Goal: Register for event/course: Register for event/course

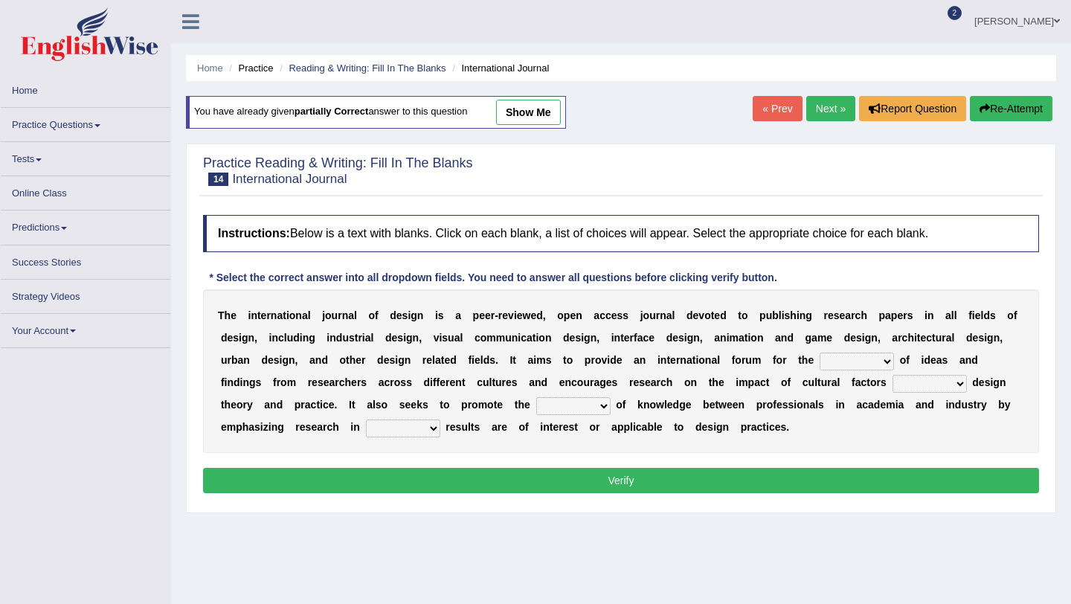
click at [97, 123] on link "Practice Questions" at bounding box center [86, 122] width 170 height 29
click at [56, 193] on link "Online Class" at bounding box center [86, 190] width 170 height 29
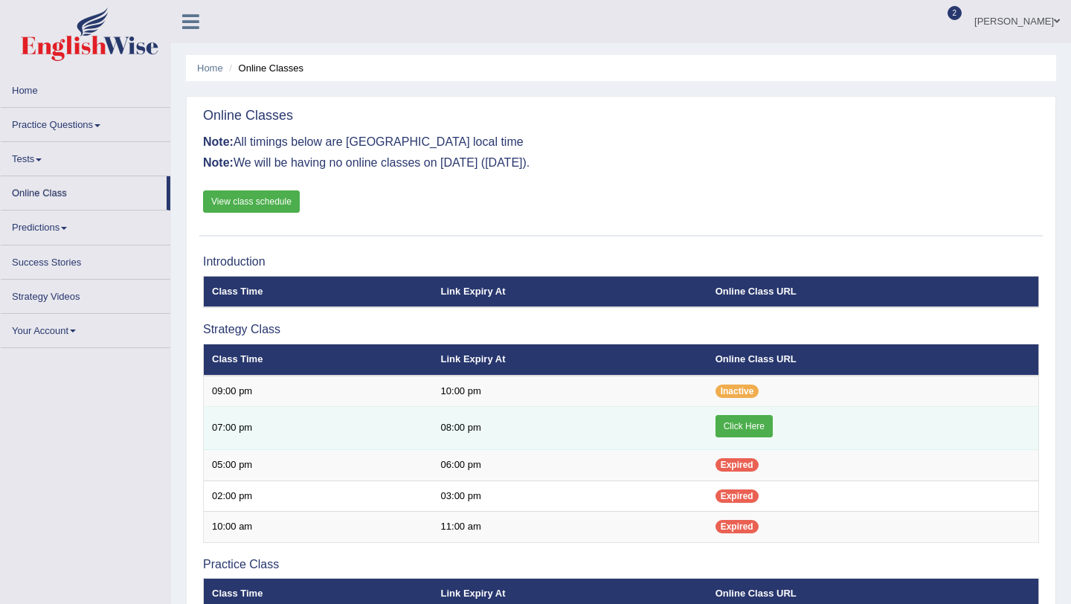
click at [742, 427] on link "Click Here" at bounding box center [744, 426] width 57 height 22
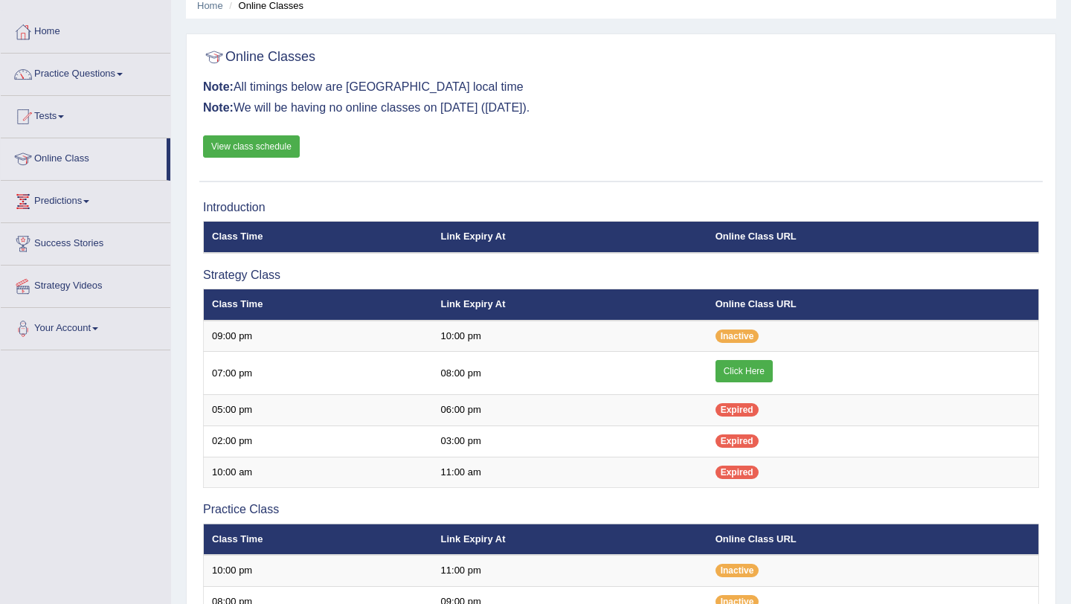
scroll to position [93, 0]
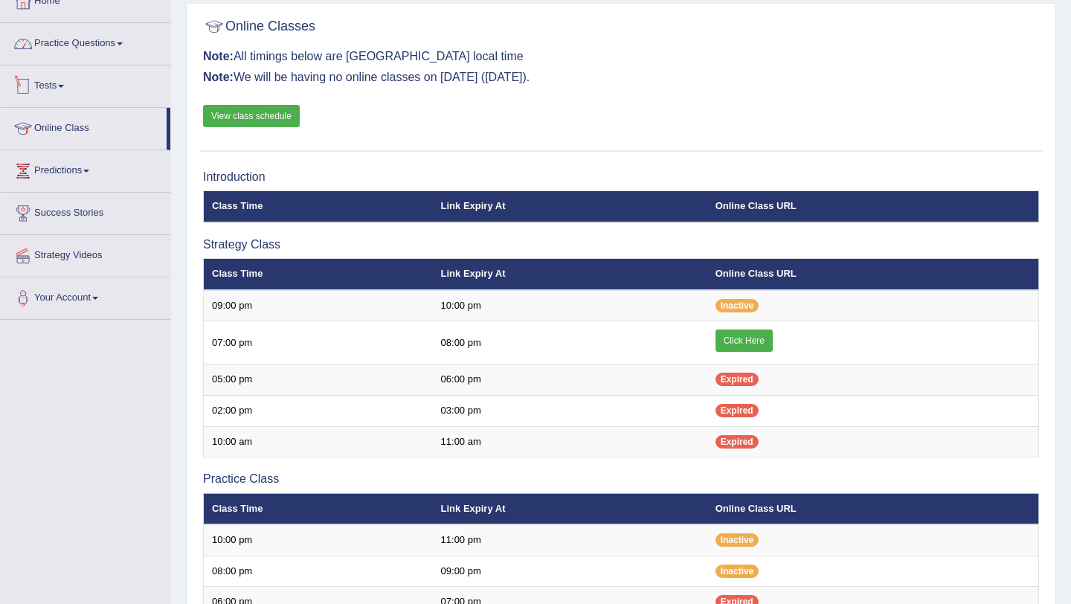
click at [135, 51] on link "Practice Questions" at bounding box center [86, 41] width 170 height 37
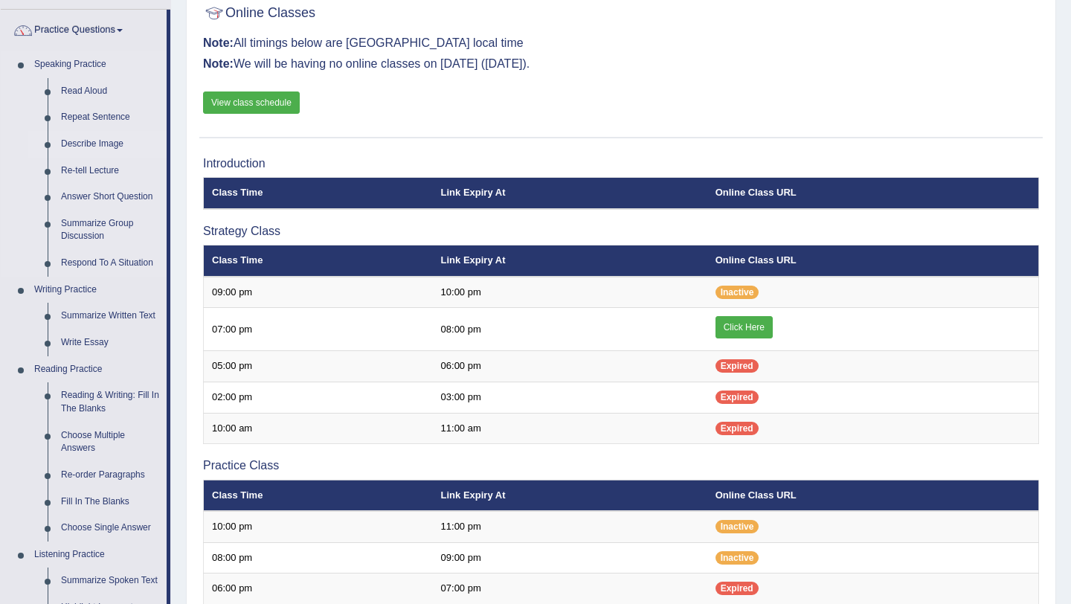
scroll to position [0, 0]
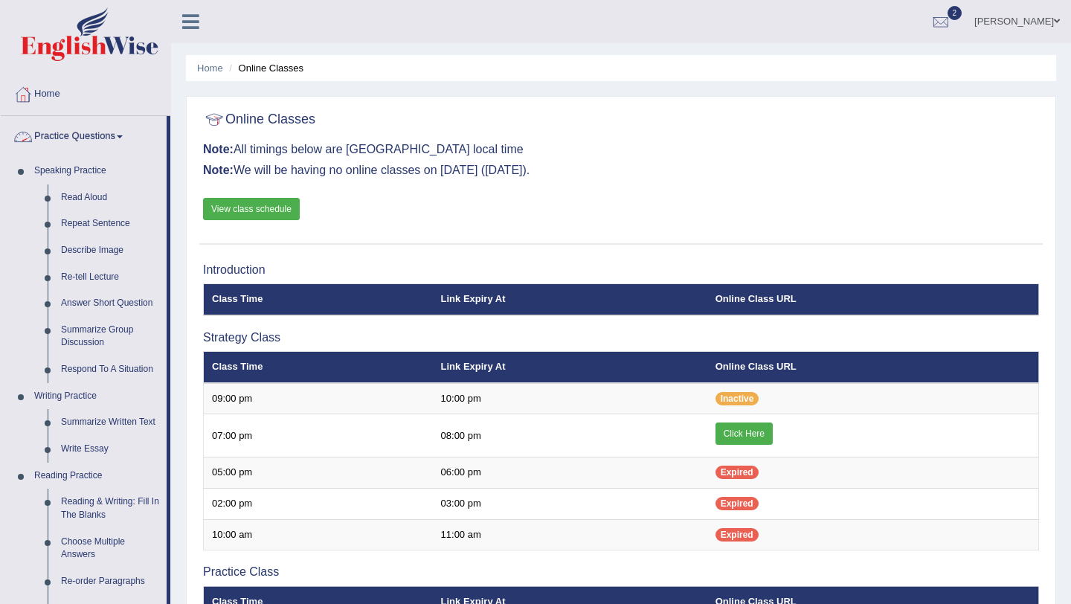
click at [115, 139] on link "Practice Questions" at bounding box center [84, 134] width 166 height 37
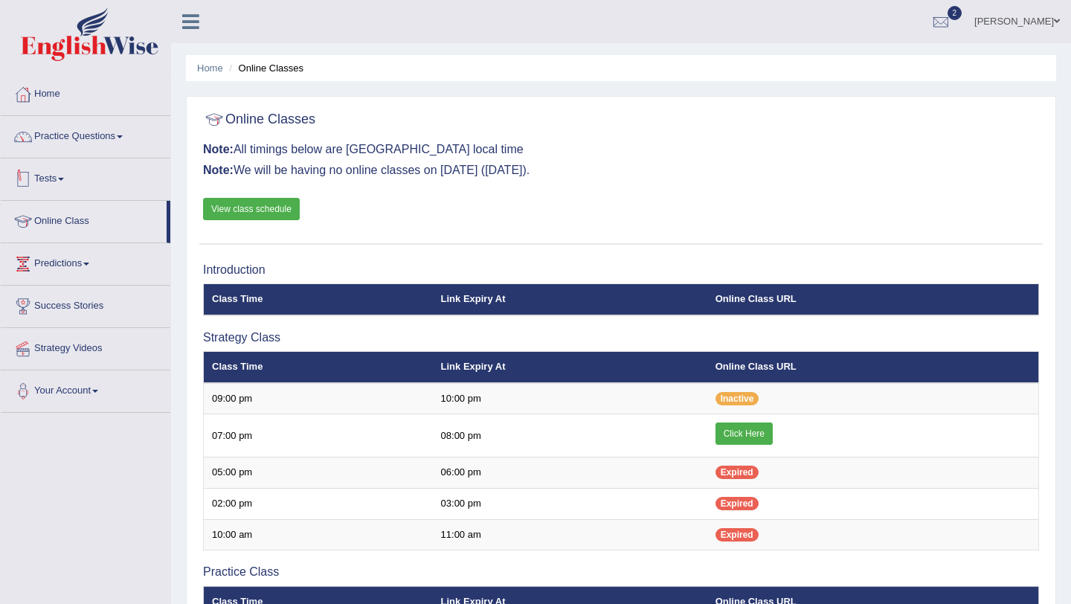
scroll to position [24, 0]
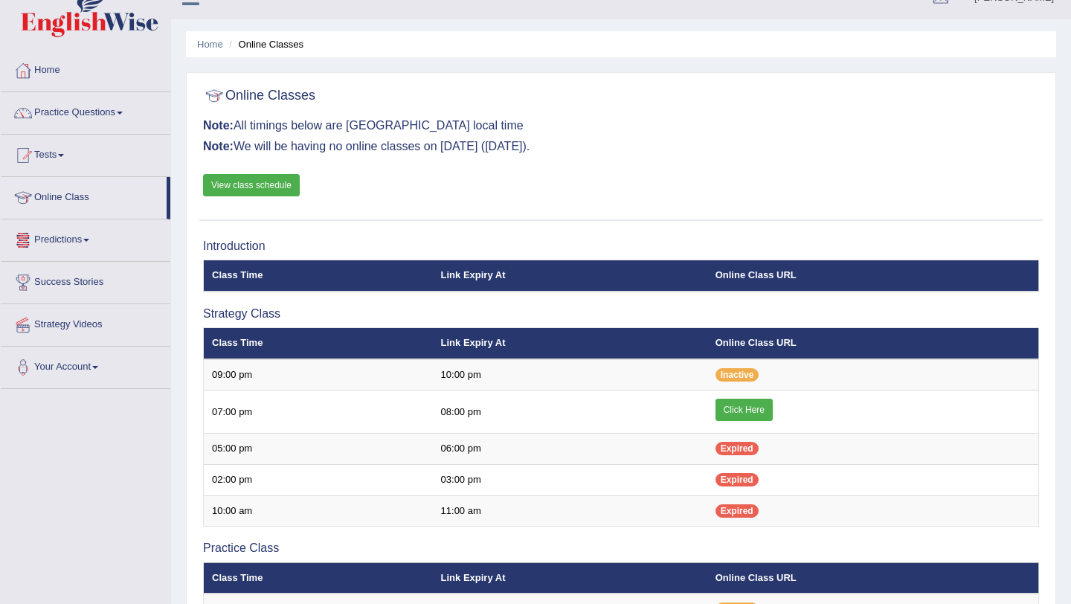
click at [53, 164] on link "Tests" at bounding box center [86, 153] width 170 height 37
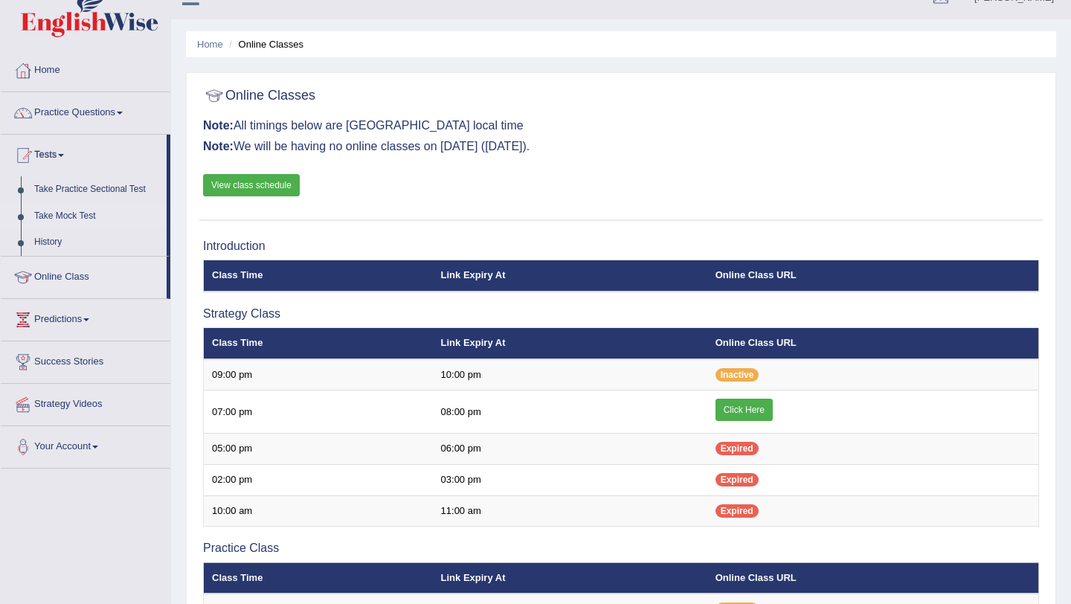
click at [74, 215] on link "Take Mock Test" at bounding box center [97, 216] width 139 height 27
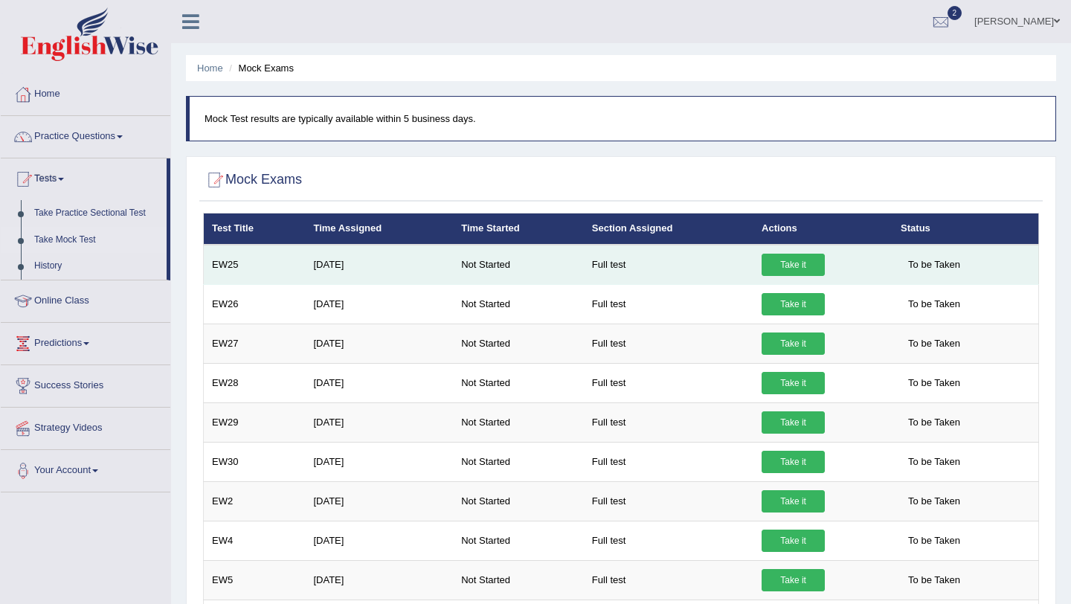
click at [808, 263] on link "Take it" at bounding box center [793, 265] width 63 height 22
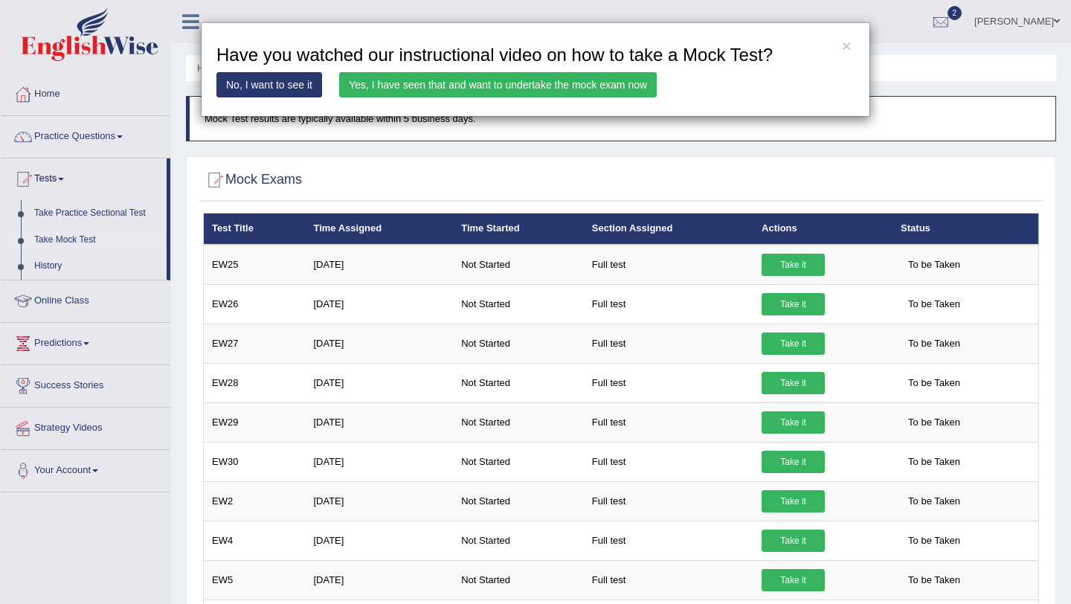
click at [492, 83] on link "Yes, I have seen that and want to undertake the mock exam now" at bounding box center [498, 84] width 318 height 25
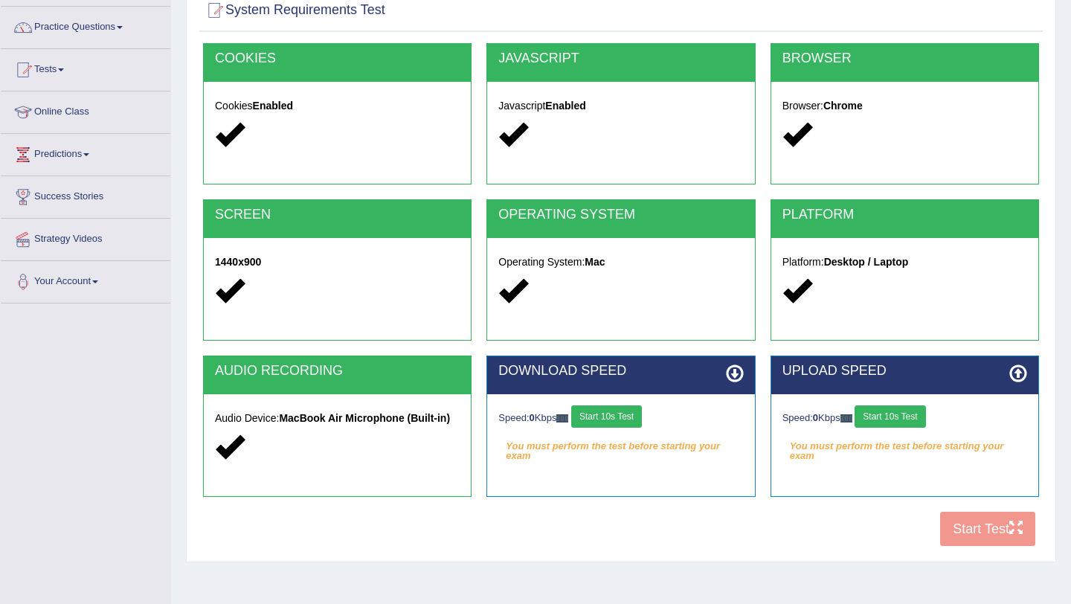
scroll to position [177, 0]
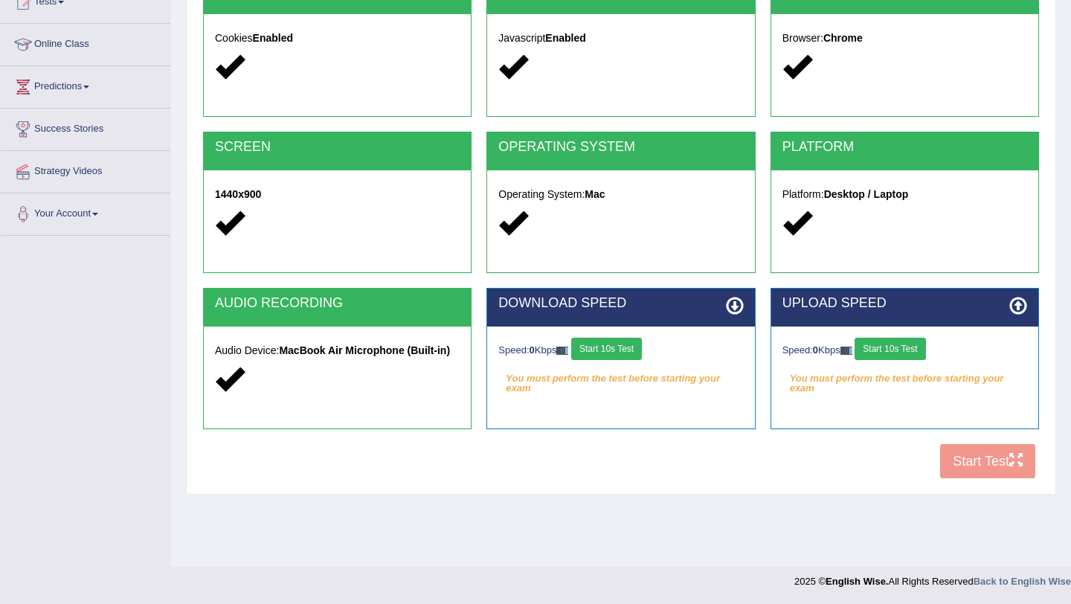
click at [620, 356] on button "Start 10s Test" at bounding box center [606, 349] width 71 height 22
click at [913, 351] on button "Start 10s Test" at bounding box center [890, 349] width 71 height 22
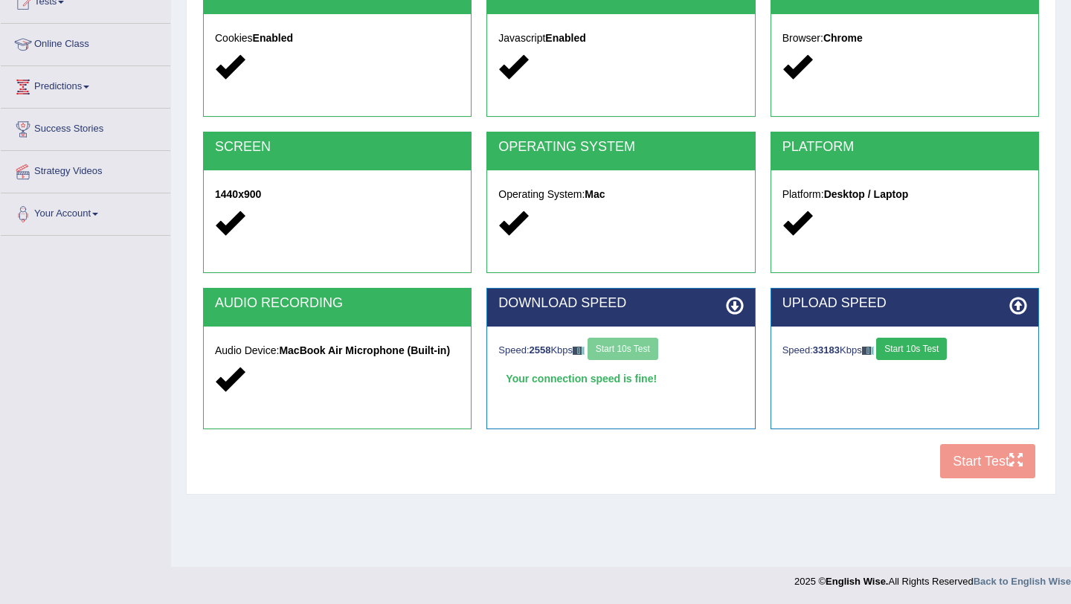
click at [913, 351] on button "Start 10s Test" at bounding box center [911, 349] width 71 height 22
